Goal: Task Accomplishment & Management: Use online tool/utility

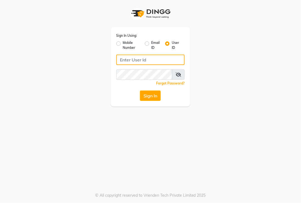
drag, startPoint x: 0, startPoint y: 0, endPoint x: 148, endPoint y: 62, distance: 160.3
click at [148, 62] on input "Username" at bounding box center [151, 60] width 69 height 10
type input "akshaysalon"
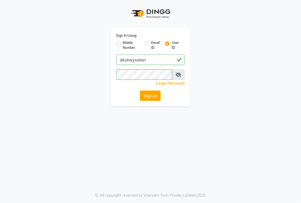
click at [185, 149] on div "Sign In Using: Mobile Number Email ID User ID akshaysalon Remember me Forgot Pa…" at bounding box center [150, 101] width 301 height 203
click at [149, 99] on button "Sign In" at bounding box center [150, 96] width 21 height 10
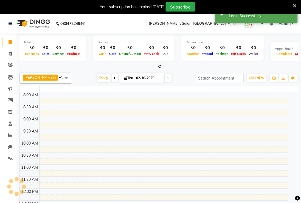
select select "en"
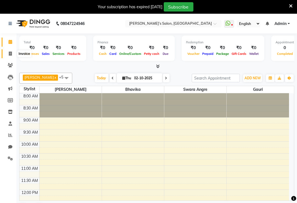
click at [10, 56] on span at bounding box center [10, 54] width 10 height 6
select select "5150"
select select "service"
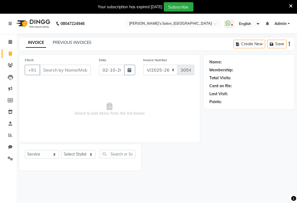
click at [51, 68] on input "Client" at bounding box center [65, 70] width 51 height 10
click at [290, 23] on ul "WhatsApp Status ✕ Status: Disconnected Most Recent Message: [DATE] 02:08 PM Rec…" at bounding box center [258, 23] width 68 height 7
click at [289, 44] on icon "button" at bounding box center [289, 44] width 1 height 0
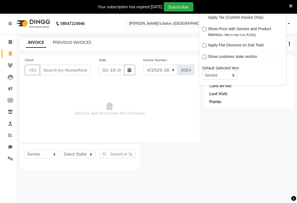
click at [289, 43] on div at bounding box center [288, 44] width 2 height 4
click at [129, 90] on span "Select & add items from the list below" at bounding box center [110, 109] width 170 height 55
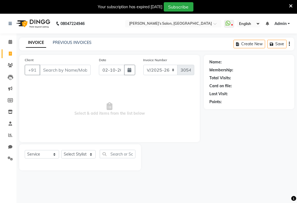
click at [289, 23] on link "Admin" at bounding box center [282, 24] width 15 height 6
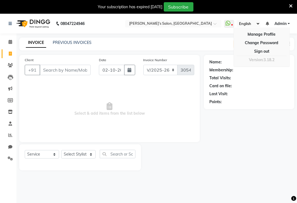
click at [174, 31] on nav "08047224946 Select Location × Akshay’s Salon, [GEOGRAPHIC_DATA] WhatsApp Status…" at bounding box center [148, 24] width 297 height 20
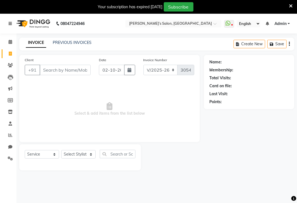
click at [11, 24] on icon at bounding box center [10, 24] width 3 height 4
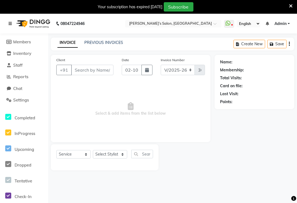
scroll to position [61, 0]
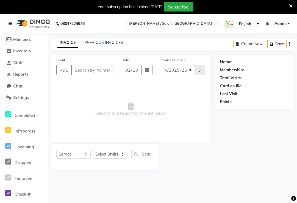
click at [65, 105] on span "Select & add items from the list below" at bounding box center [130, 109] width 149 height 55
click at [99, 101] on span "Select & add items from the list below" at bounding box center [130, 109] width 149 height 55
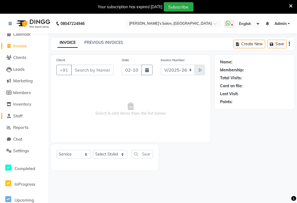
scroll to position [0, 0]
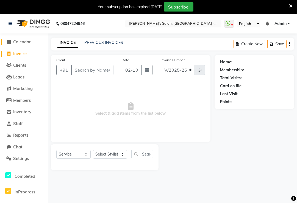
click at [25, 41] on span "Calendar" at bounding box center [22, 41] width 18 height 5
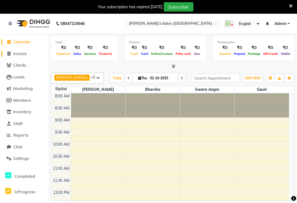
click at [21, 52] on span "Invoice" at bounding box center [19, 53] width 13 height 5
select select "5150"
select select "service"
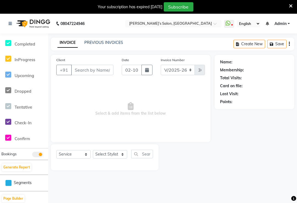
click at [289, 42] on button "button" at bounding box center [289, 44] width 1 height 13
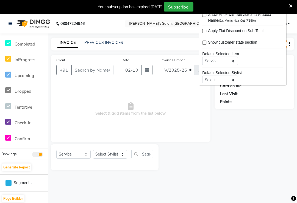
scroll to position [27, 0]
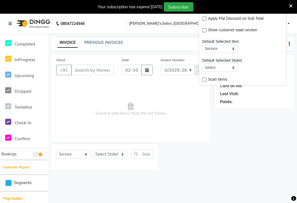
click at [138, 108] on span "Select & add items from the list below" at bounding box center [130, 109] width 149 height 55
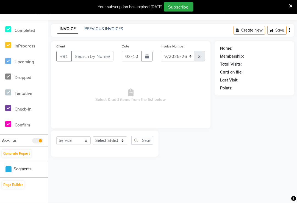
scroll to position [0, 0]
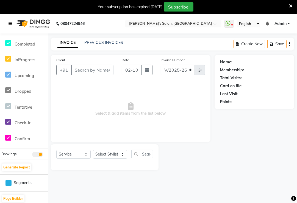
click at [10, 23] on icon at bounding box center [10, 24] width 3 height 4
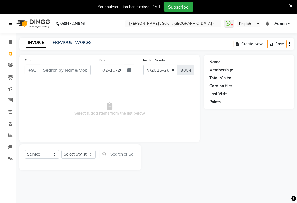
click at [10, 23] on icon at bounding box center [10, 24] width 3 height 4
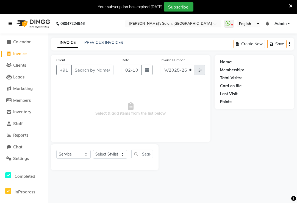
click at [10, 23] on icon at bounding box center [10, 24] width 3 height 4
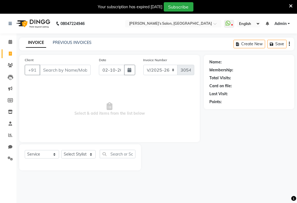
click at [292, 5] on icon at bounding box center [291, 6] width 4 height 5
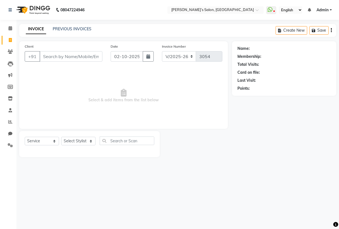
drag, startPoint x: 246, startPoint y: 0, endPoint x: 203, endPoint y: 150, distance: 156.1
click at [203, 150] on div at bounding box center [196, 144] width 72 height 26
click at [301, 10] on select "English ENGLISH Español العربية मराठी हिंदी ગુજરાતી தமிழ் 中文" at bounding box center [290, 9] width 23 height 7
click at [279, 6] on select "English ENGLISH Español العربية मराठी हिंदी ગુજરાતી தமிழ் 中文" at bounding box center [290, 9] width 23 height 7
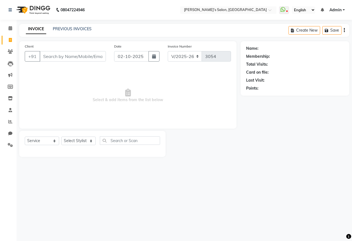
drag, startPoint x: 252, startPoint y: 0, endPoint x: 171, endPoint y: 32, distance: 87.1
click at [171, 32] on div "INVOICE PREVIOUS INVOICES Create New Save" at bounding box center [184, 30] width 330 height 13
